Goal: Information Seeking & Learning: Learn about a topic

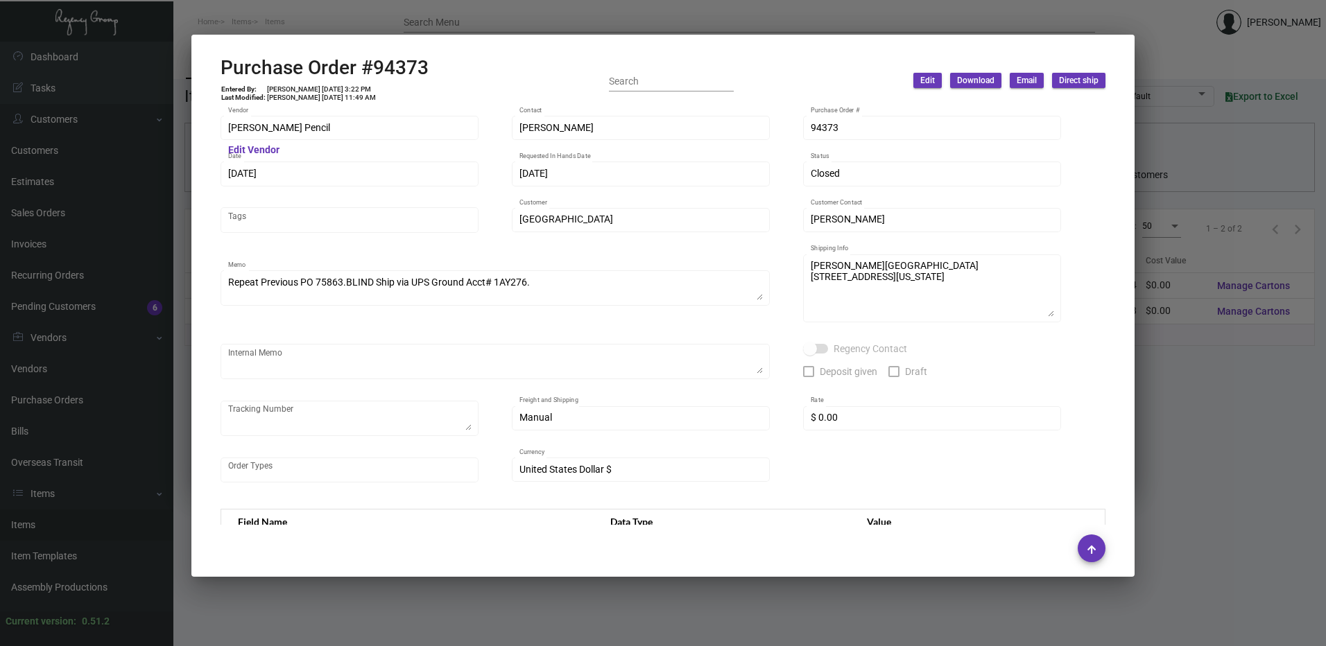
click at [205, 625] on div at bounding box center [663, 323] width 1326 height 646
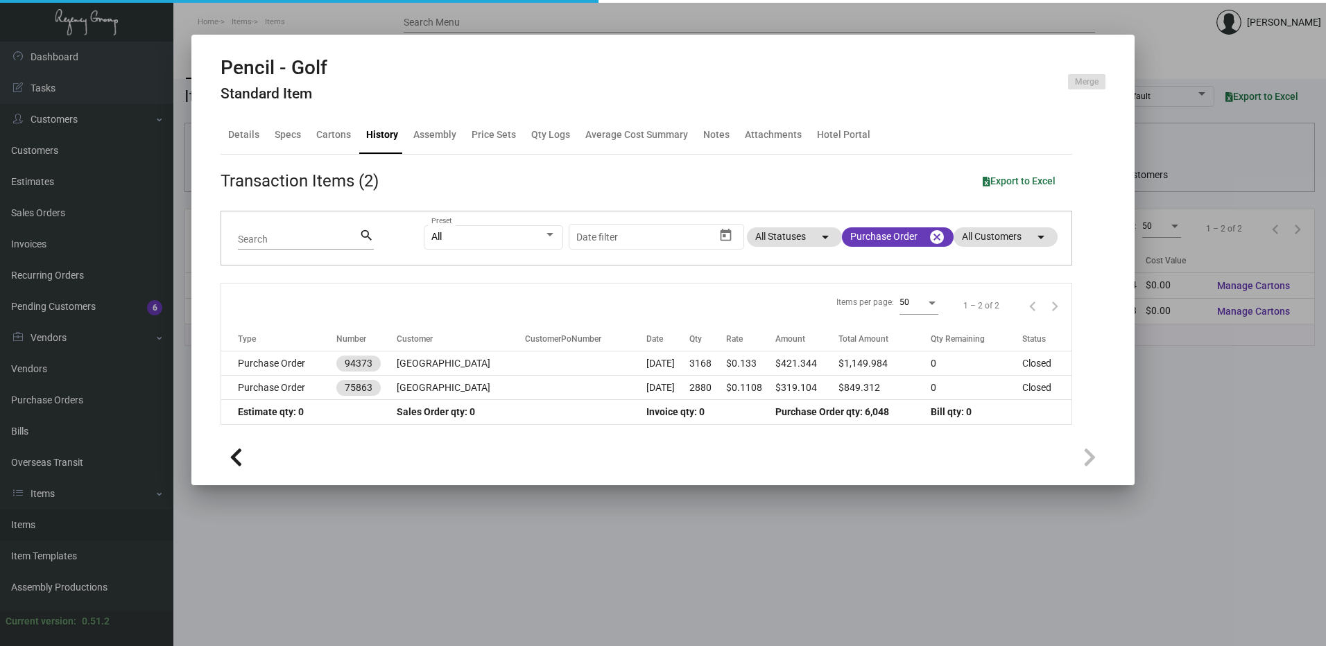
click at [68, 530] on div at bounding box center [663, 323] width 1326 height 646
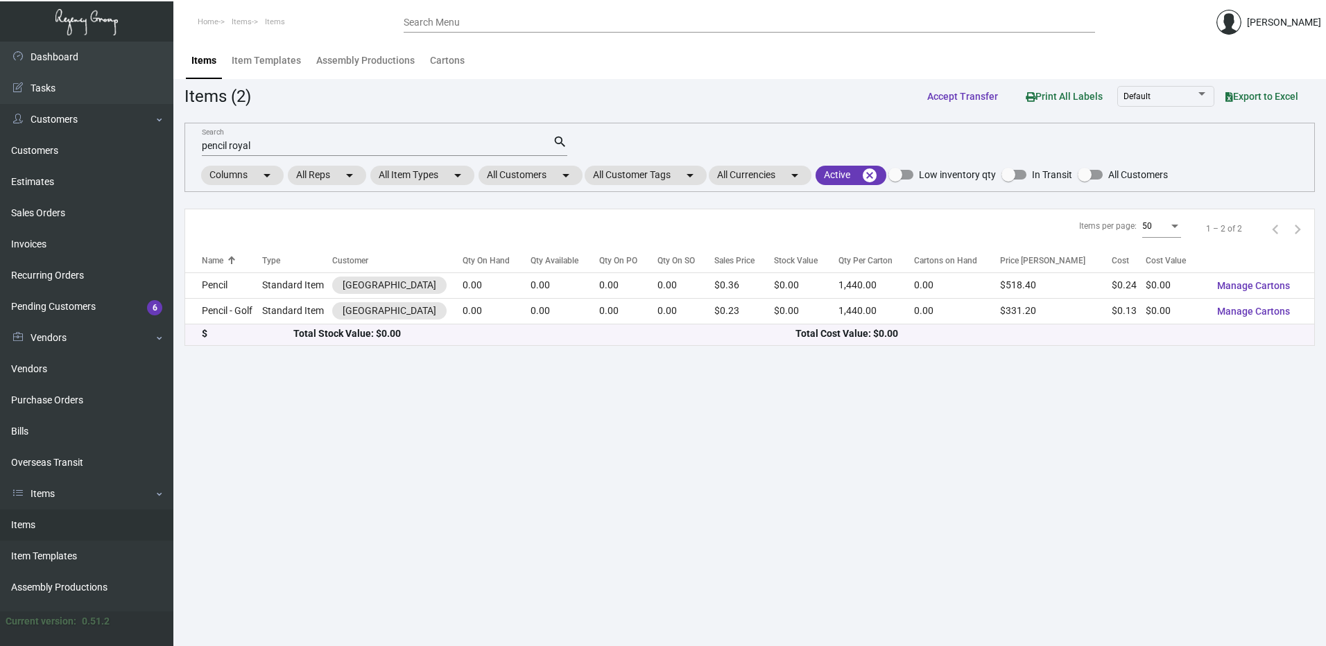
click at [81, 524] on link "Items" at bounding box center [86, 525] width 173 height 31
drag, startPoint x: 270, startPoint y: 145, endPoint x: -166, endPoint y: 109, distance: 437.7
click at [0, 109] on html "Home Items Items Search Menu [PERSON_NAME] Dashboard Dashboard Tasks Customers …" at bounding box center [663, 323] width 1326 height 646
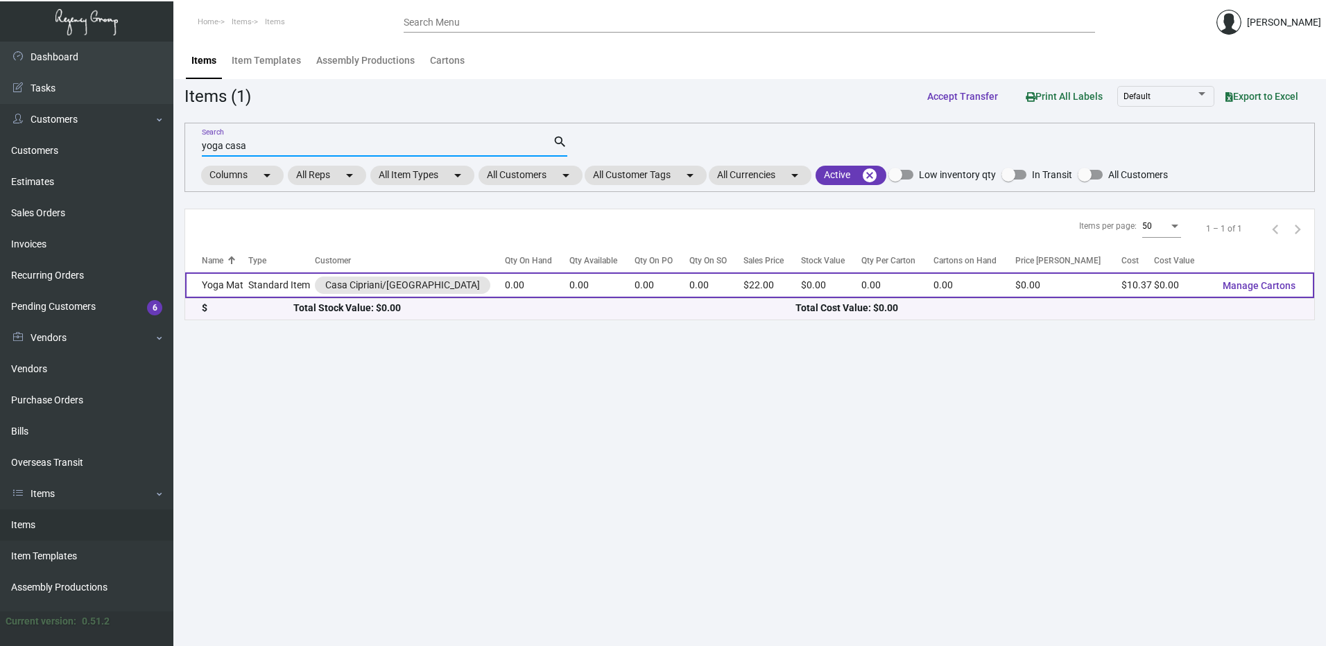
type input "yoga casa"
click at [257, 286] on td "Standard Item" at bounding box center [281, 286] width 67 height 26
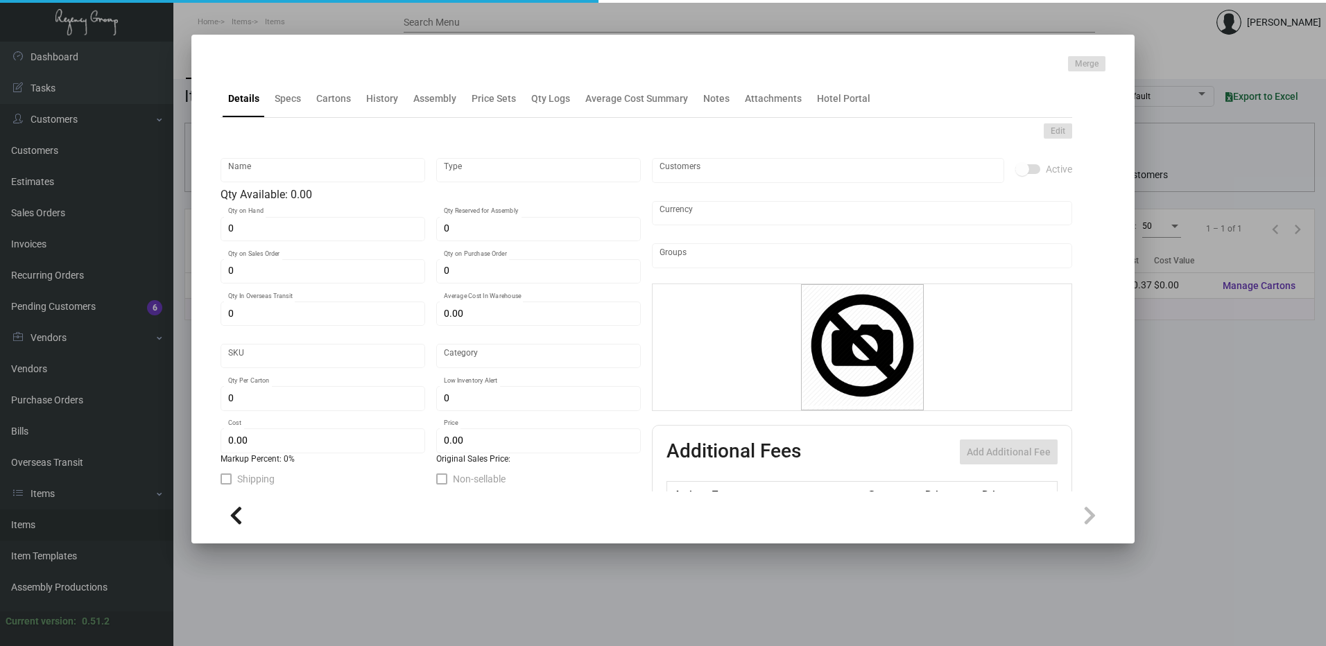
type input "Yoga Mat"
type input "Standard Item"
type input "$ 0.00"
type input "Standard"
type input "$ 10.37"
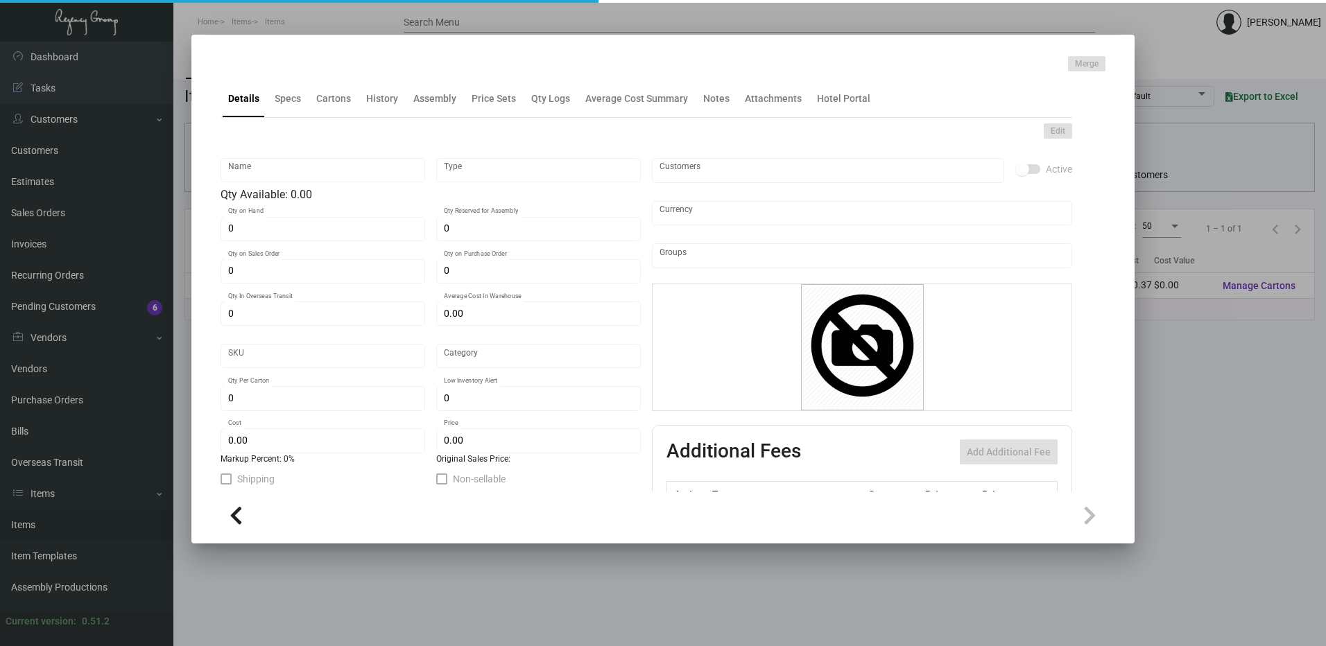
type input "$ 22.00"
checkbox input "true"
type input "United States Dollar $"
click at [289, 103] on ng-component "Merge Details Specs Cartons History Assembly Price Sets Qty Logs Average Cost S…" at bounding box center [663, 297] width 885 height 483
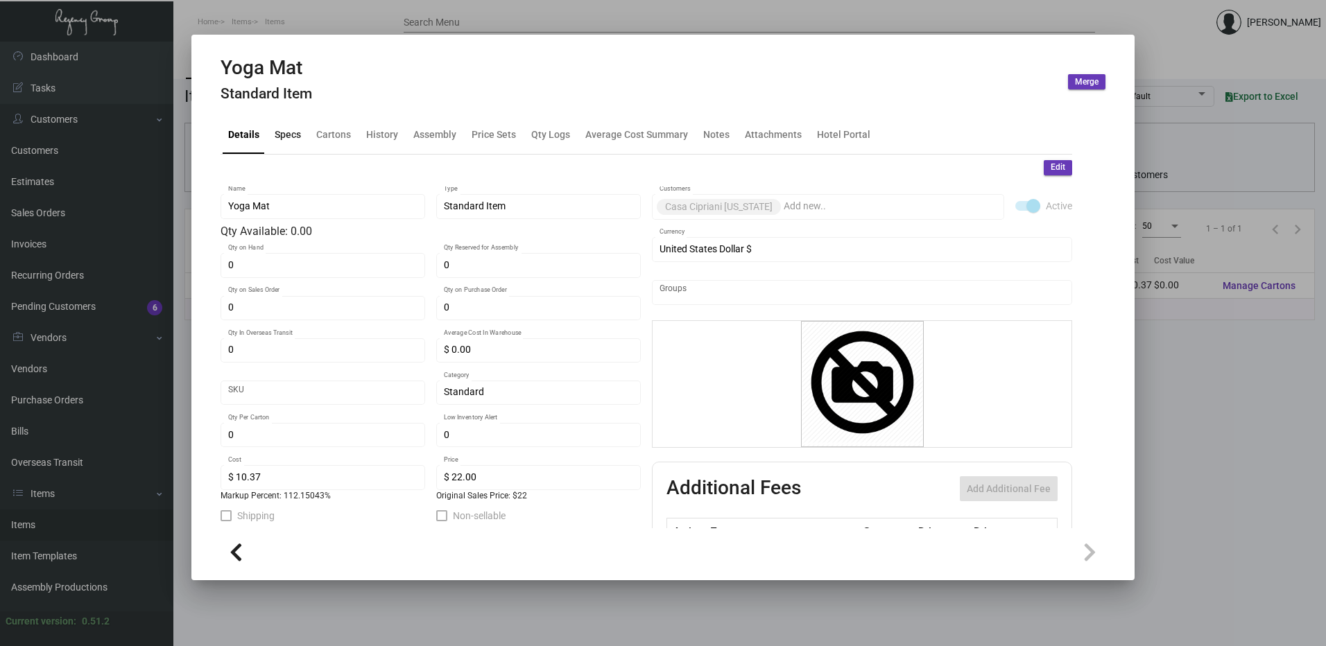
click at [293, 136] on div "Specs" at bounding box center [288, 135] width 26 height 15
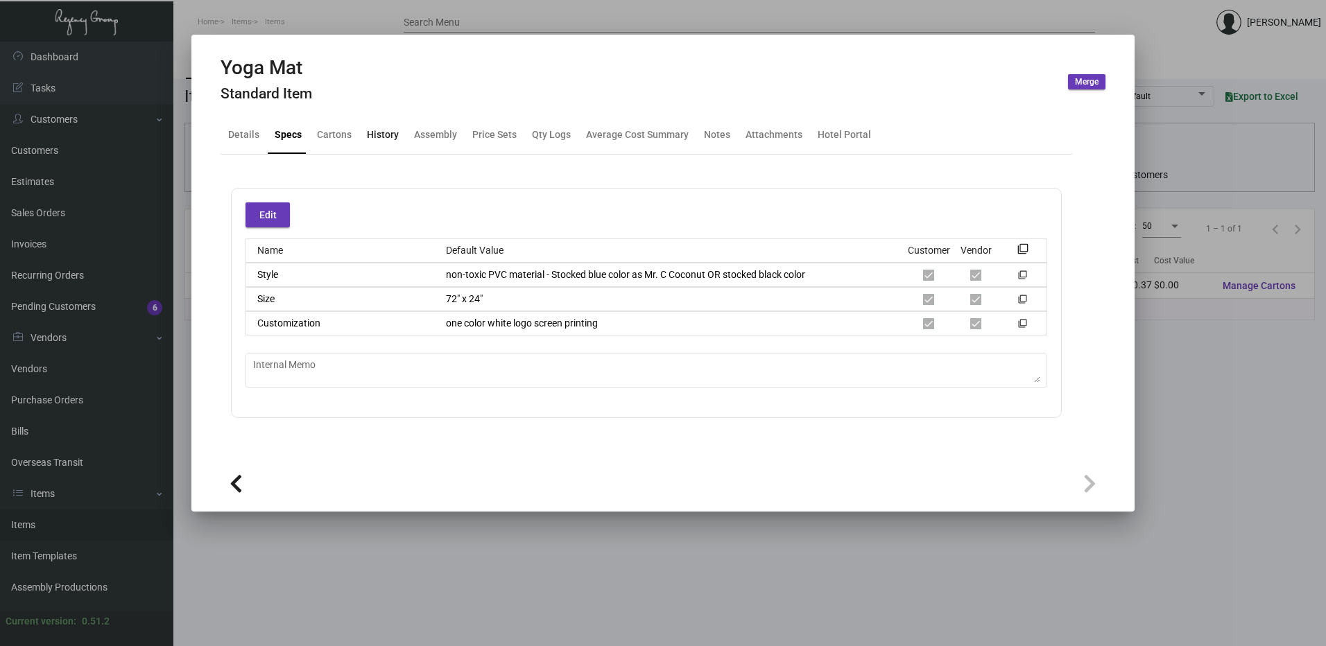
click at [375, 132] on div "History" at bounding box center [383, 135] width 32 height 15
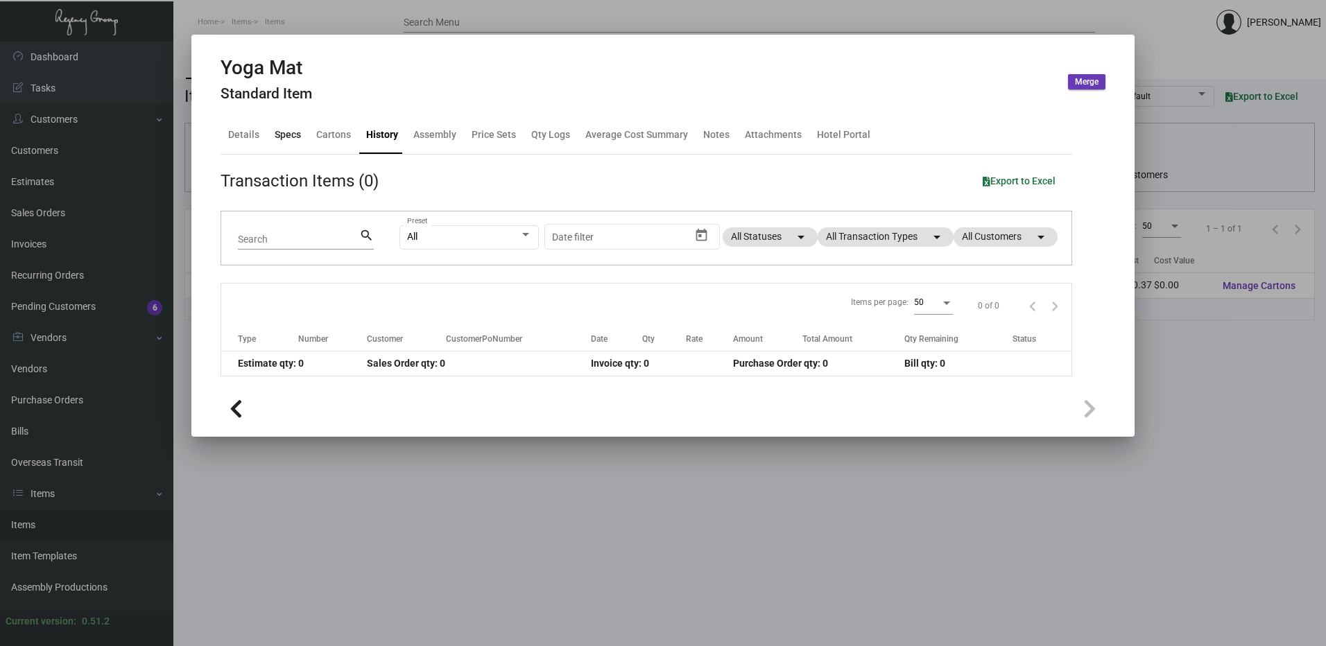
click at [288, 132] on div "Specs" at bounding box center [288, 135] width 26 height 15
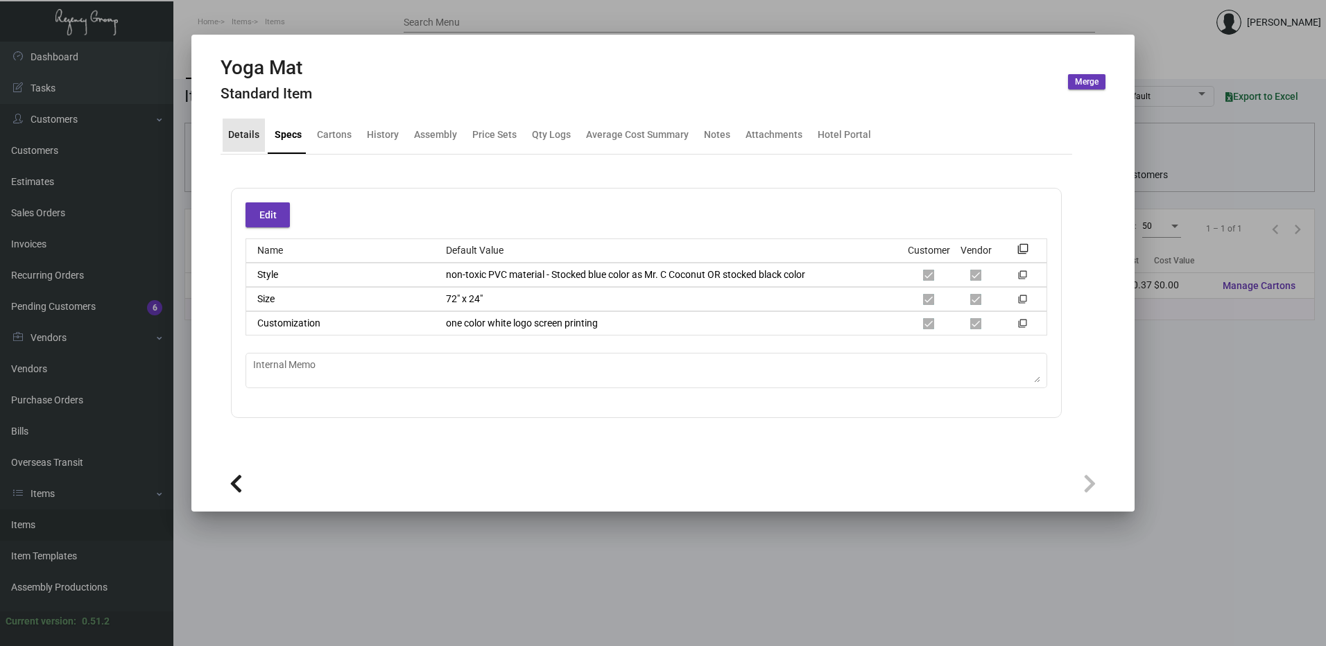
click at [248, 135] on div "Details" at bounding box center [243, 135] width 31 height 15
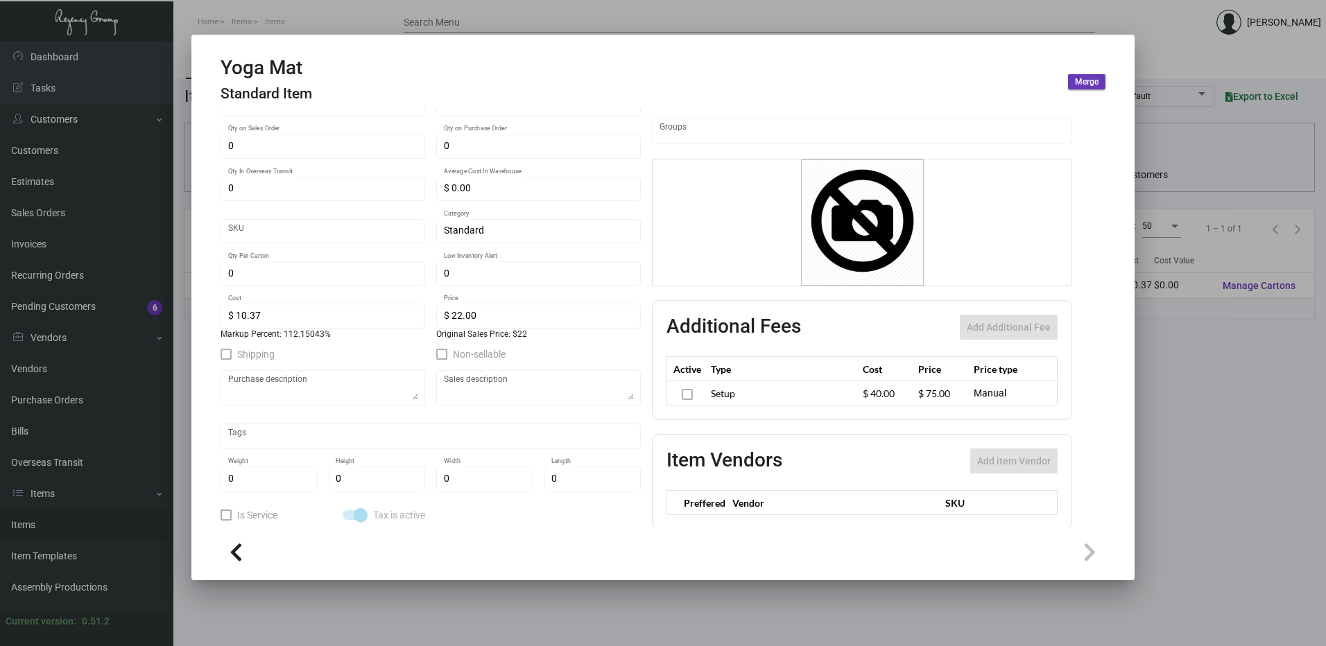
scroll to position [171, 0]
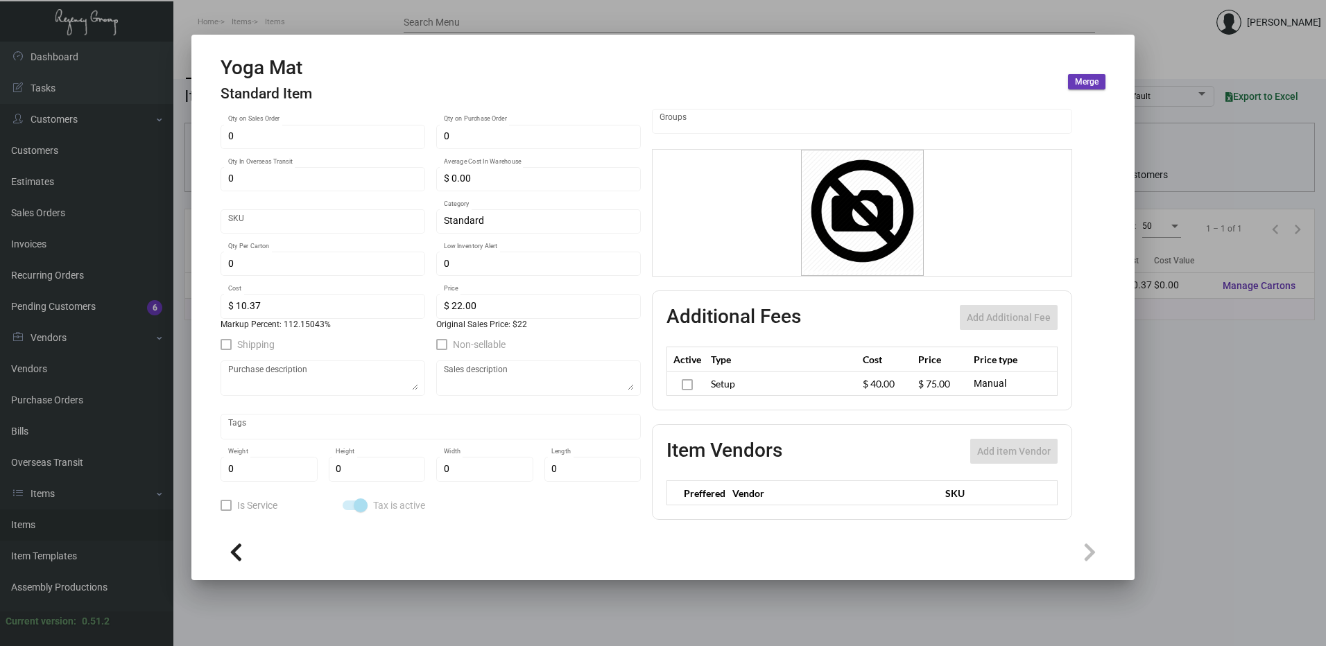
click at [492, 596] on div at bounding box center [663, 323] width 1326 height 646
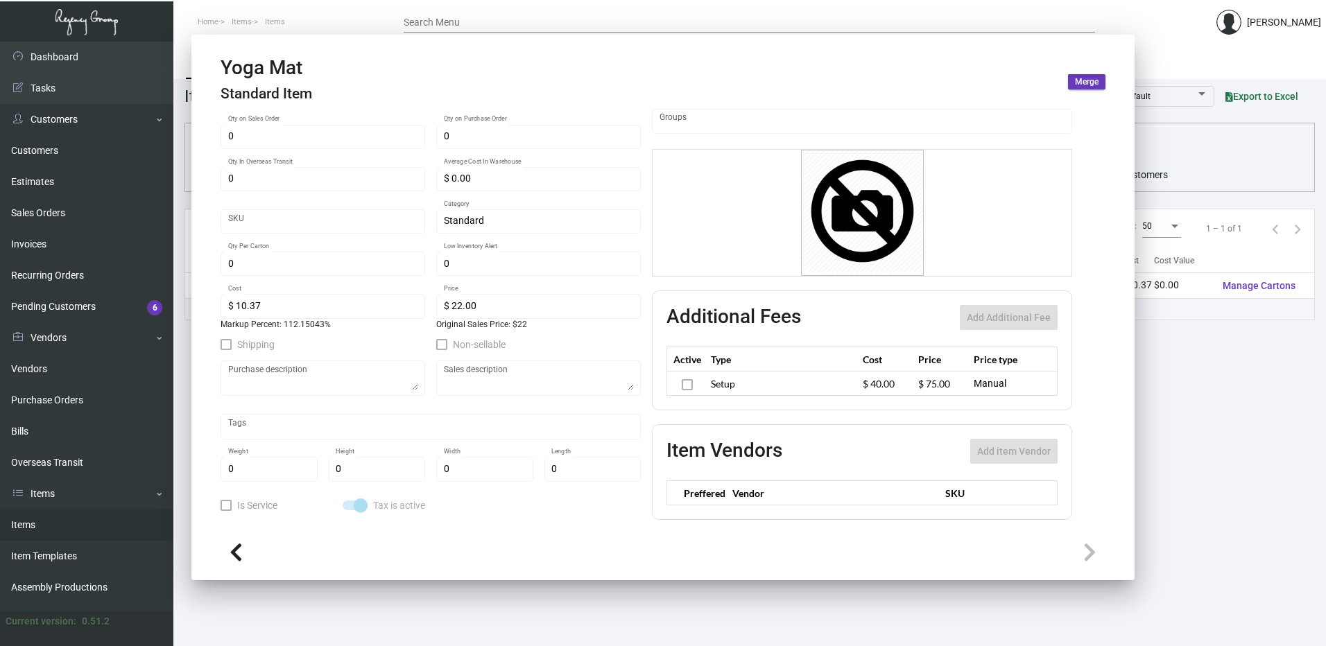
click at [492, 596] on main "Items Item Templates Assembly Productions Cartons Items (1) Accept Transfer Pri…" at bounding box center [749, 344] width 1153 height 605
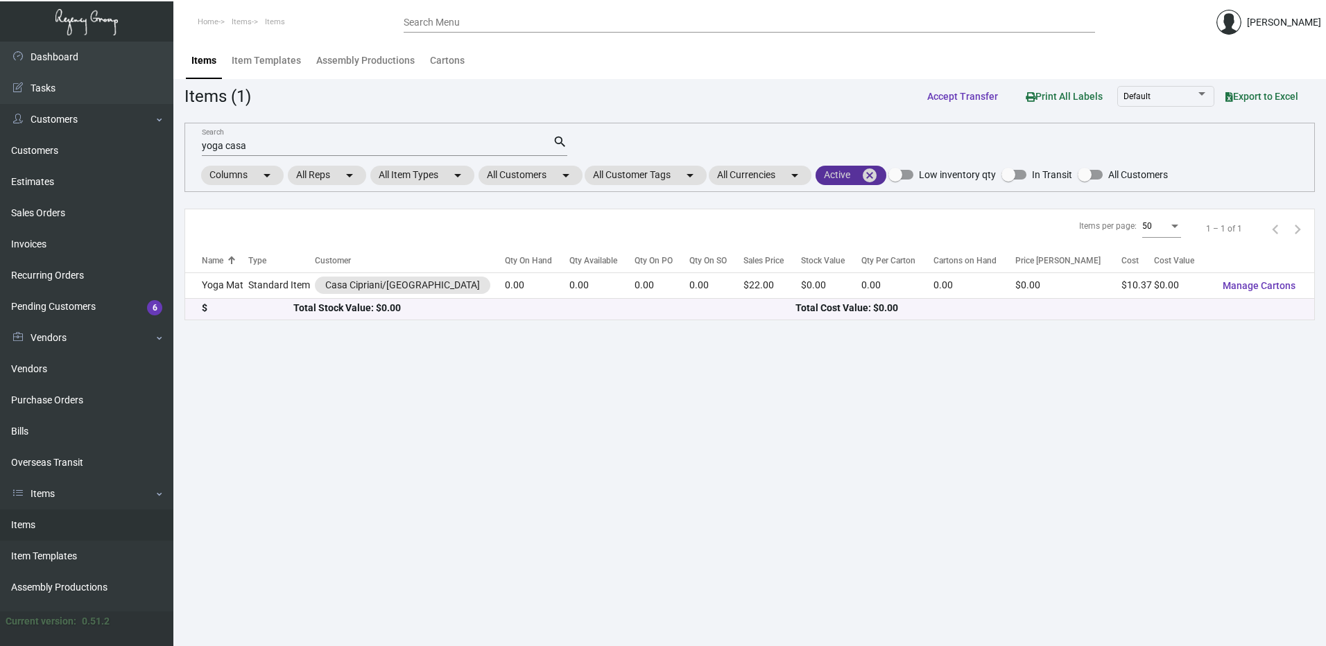
click at [878, 172] on mat-icon "cancel" at bounding box center [869, 175] width 17 height 17
click at [848, 175] on mat-chip "Active filter arrow_drop_down" at bounding box center [861, 175] width 92 height 19
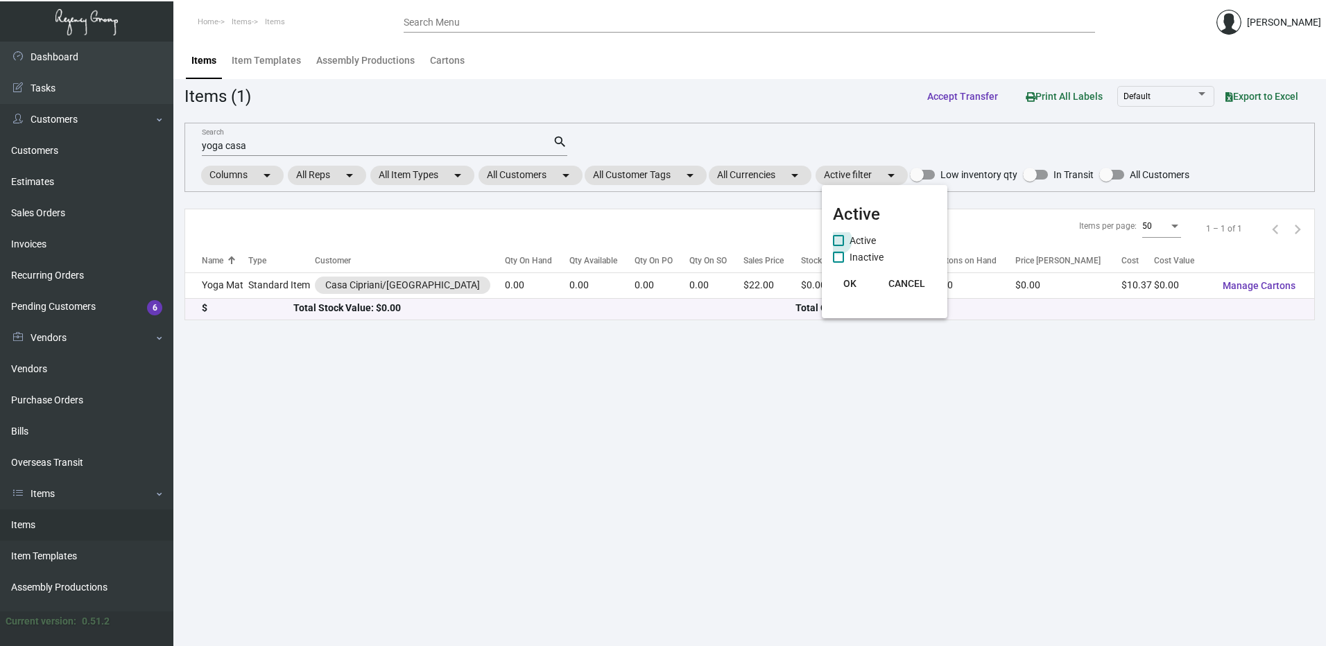
click at [865, 239] on span "Active" at bounding box center [862, 240] width 26 height 17
click at [838, 246] on input "Active" at bounding box center [838, 246] width 1 height 1
checkbox input "true"
click at [861, 257] on span "Inactive" at bounding box center [866, 257] width 34 height 17
click at [838, 263] on input "Inactive" at bounding box center [838, 263] width 1 height 1
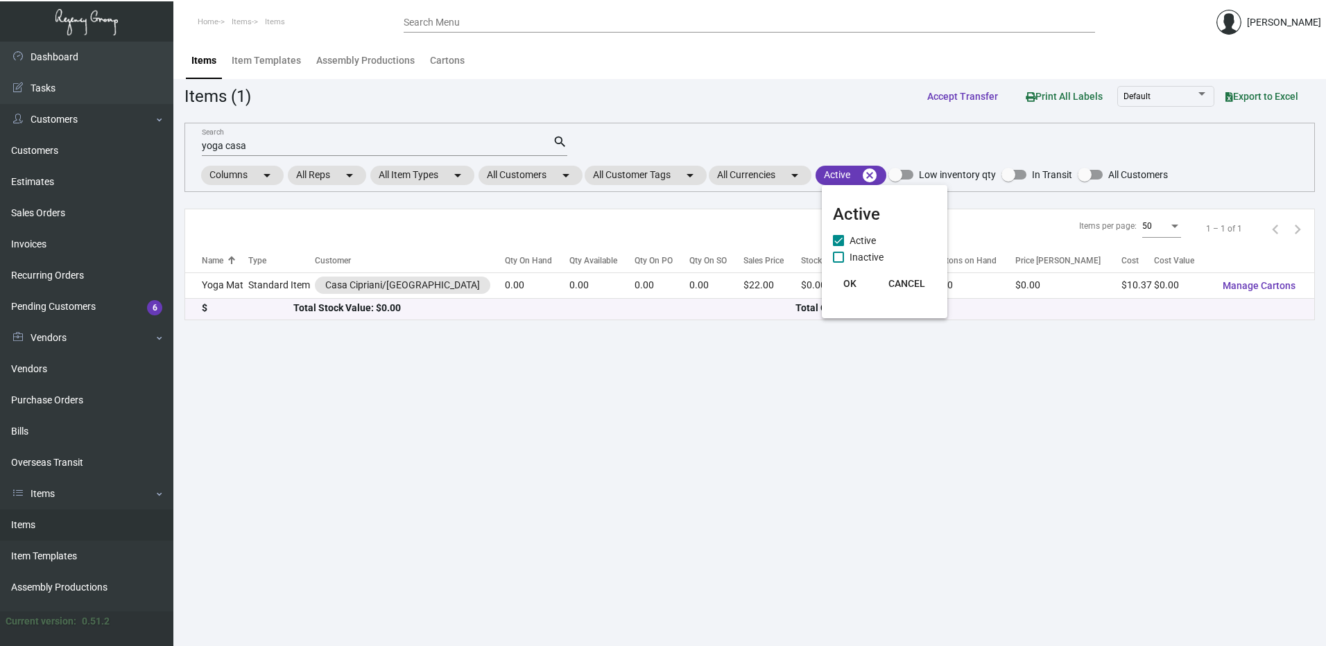
checkbox input "true"
click at [847, 285] on span "OK" at bounding box center [849, 283] width 13 height 11
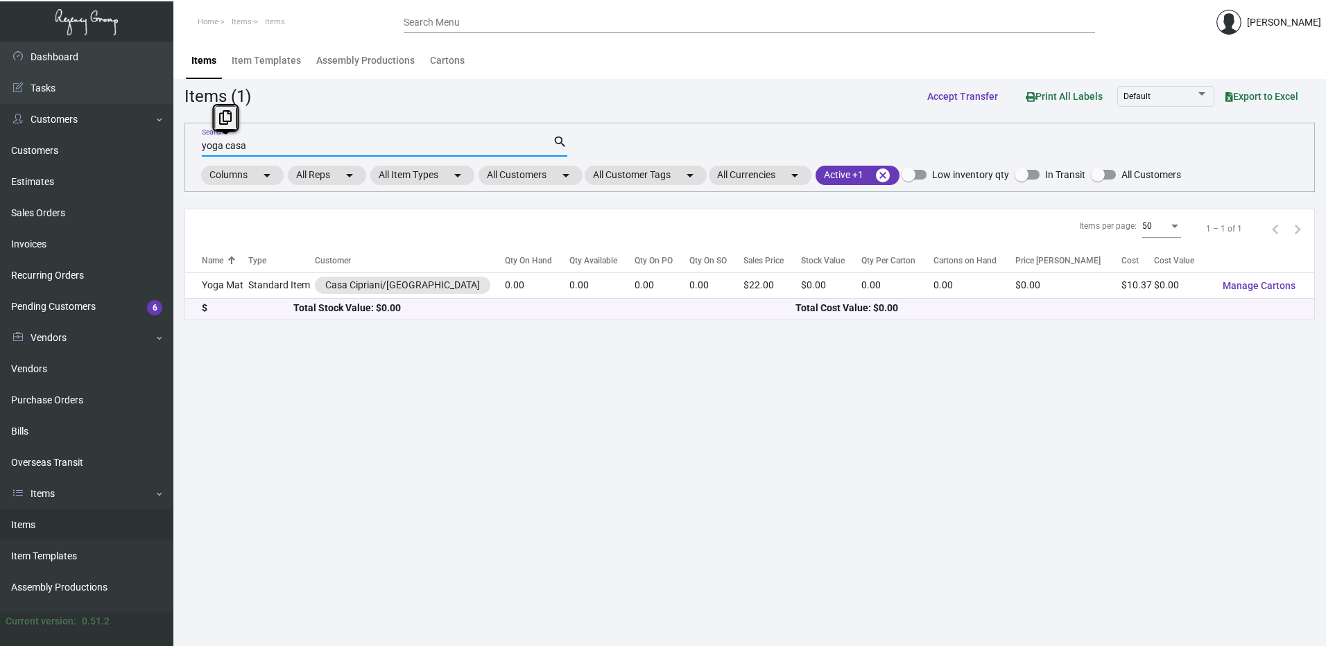
drag, startPoint x: 283, startPoint y: 143, endPoint x: -129, endPoint y: 130, distance: 412.1
click at [0, 130] on html "Home Items Items Search Menu [PERSON_NAME] Dashboard Dashboard Tasks Customers …" at bounding box center [663, 323] width 1326 height 646
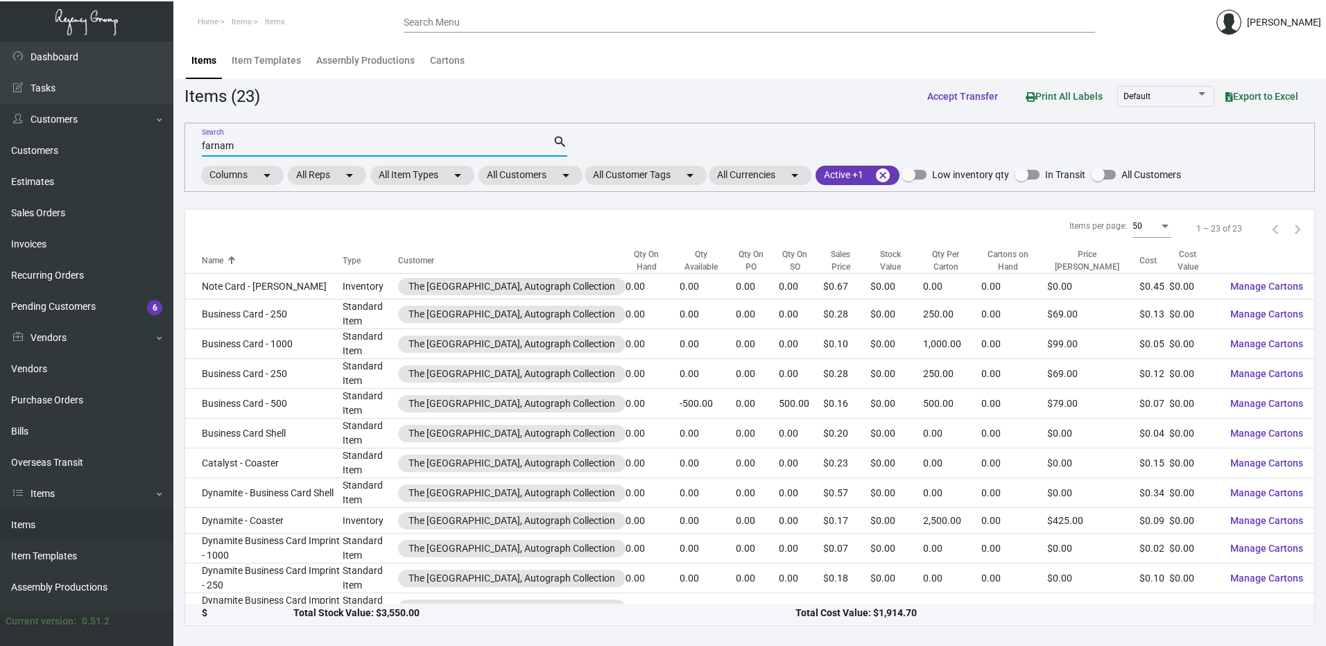
type input "farnam"
